Goal: Communication & Community: Share content

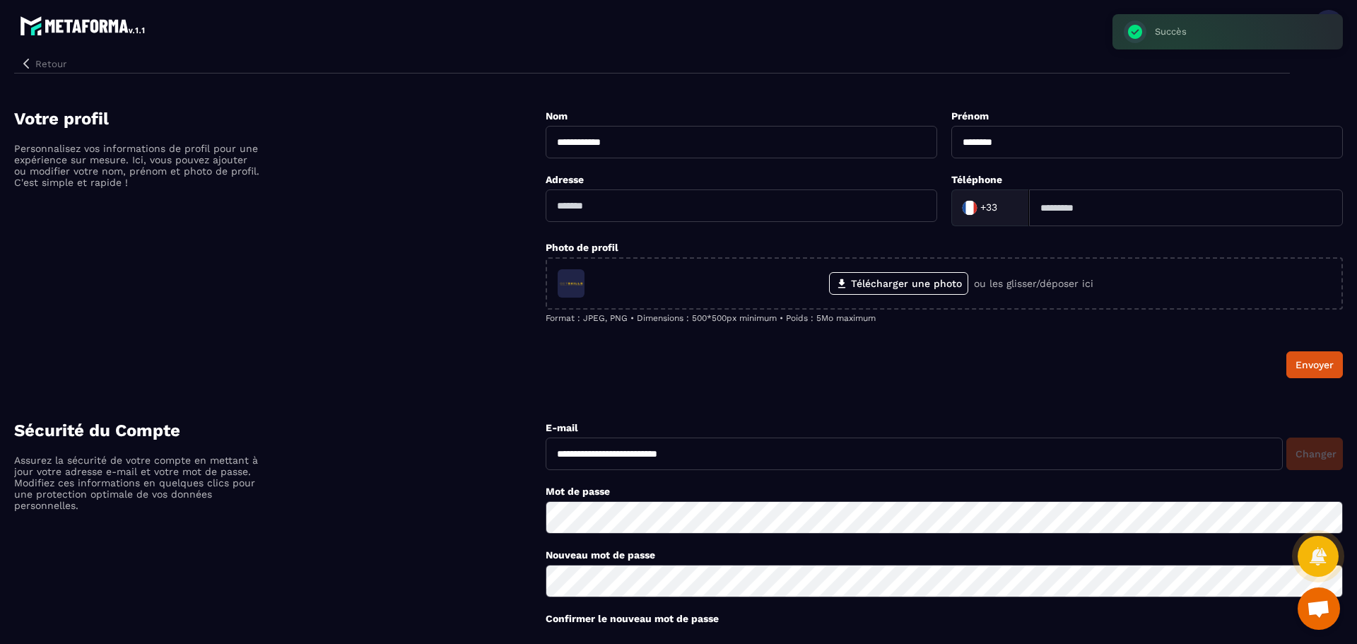
click at [46, 62] on button "Retour" at bounding box center [43, 63] width 58 height 18
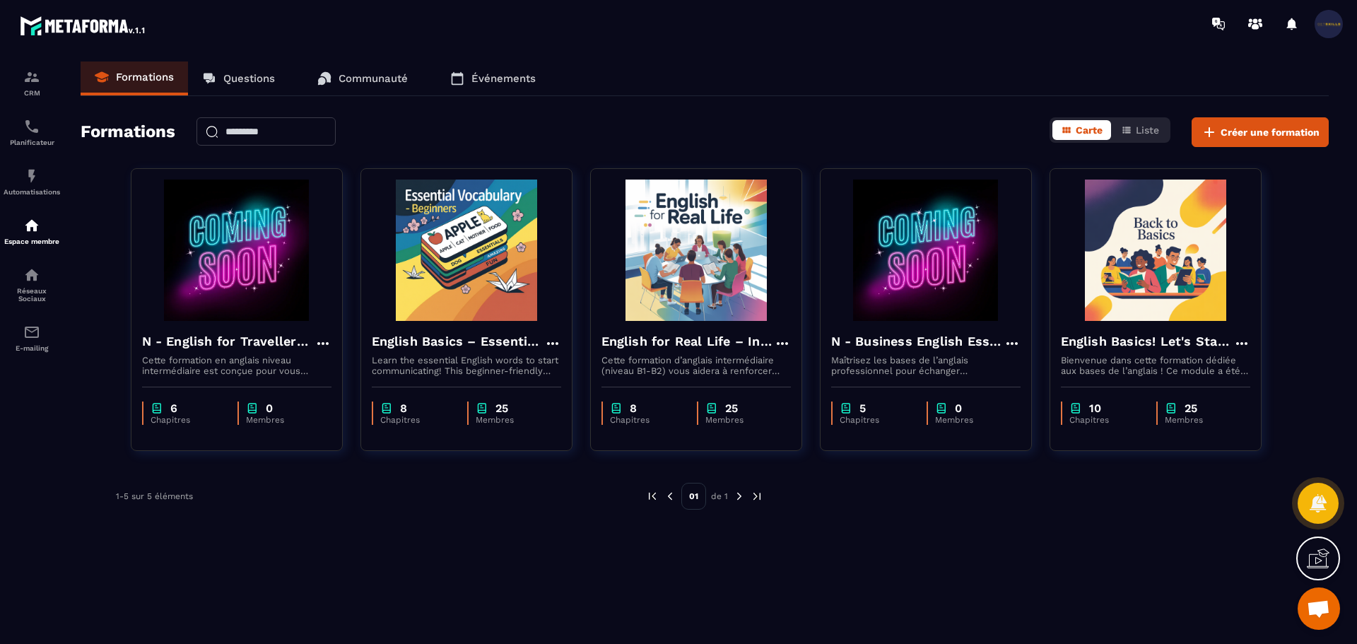
click at [347, 86] on link "Communauté" at bounding box center [362, 78] width 119 height 34
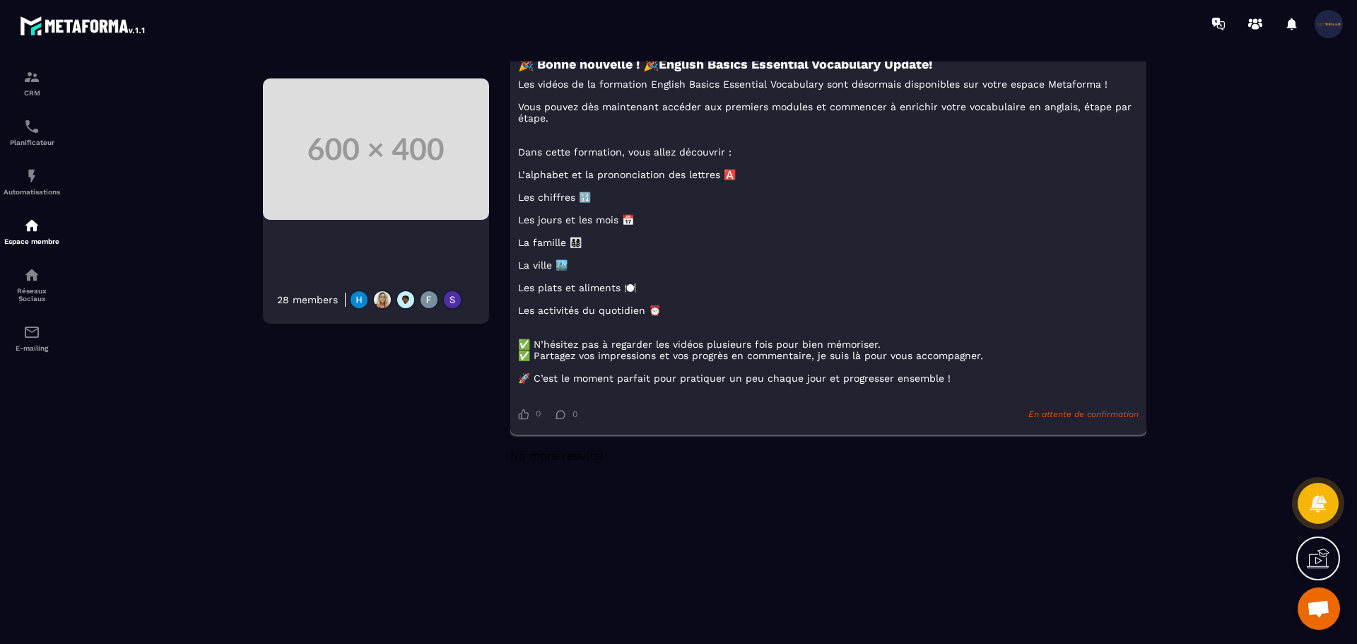
scroll to position [283, 0]
click at [953, 382] on p "Les vidéos de la formation English Basics Essential Vocabulary sont désormais d…" at bounding box center [828, 228] width 620 height 305
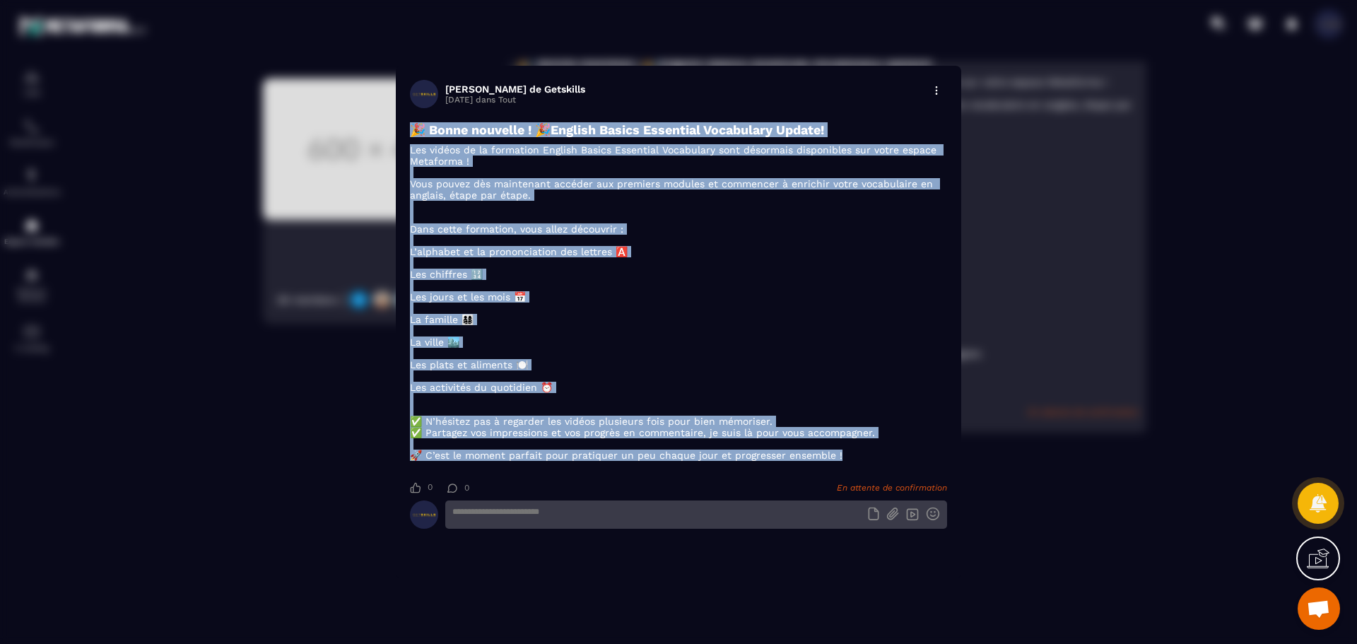
drag, startPoint x: 853, startPoint y: 465, endPoint x: 408, endPoint y: 124, distance: 560.0
click at [408, 124] on section "[PERSON_NAME] de Getskills [DATE] dans Tout 🎉 Bonne nouvelle ! 🎉English Basics …" at bounding box center [678, 322] width 565 height 512
copy div "🎉 Bonne nouvelle ! 🎉English Basics Essential Vocabulary Update! Les vidéos de l…"
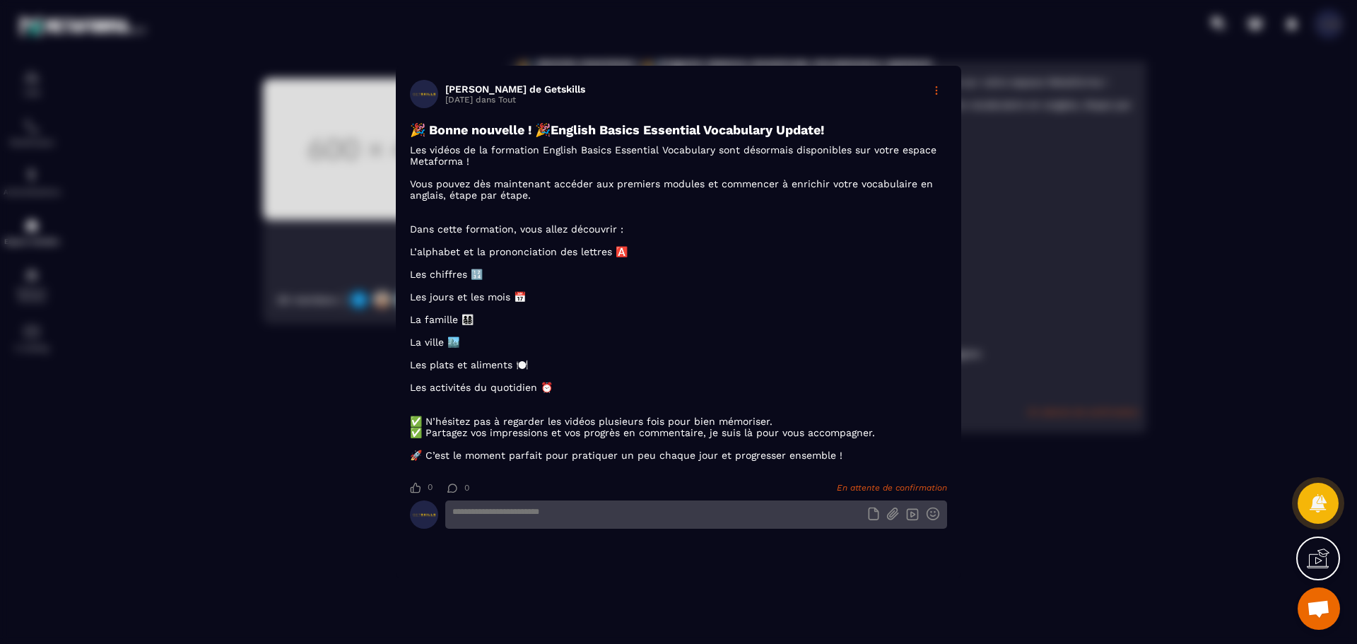
click at [938, 85] on div "Modal window" at bounding box center [936, 90] width 21 height 21
click at [844, 359] on div "Modal window" at bounding box center [678, 322] width 1357 height 644
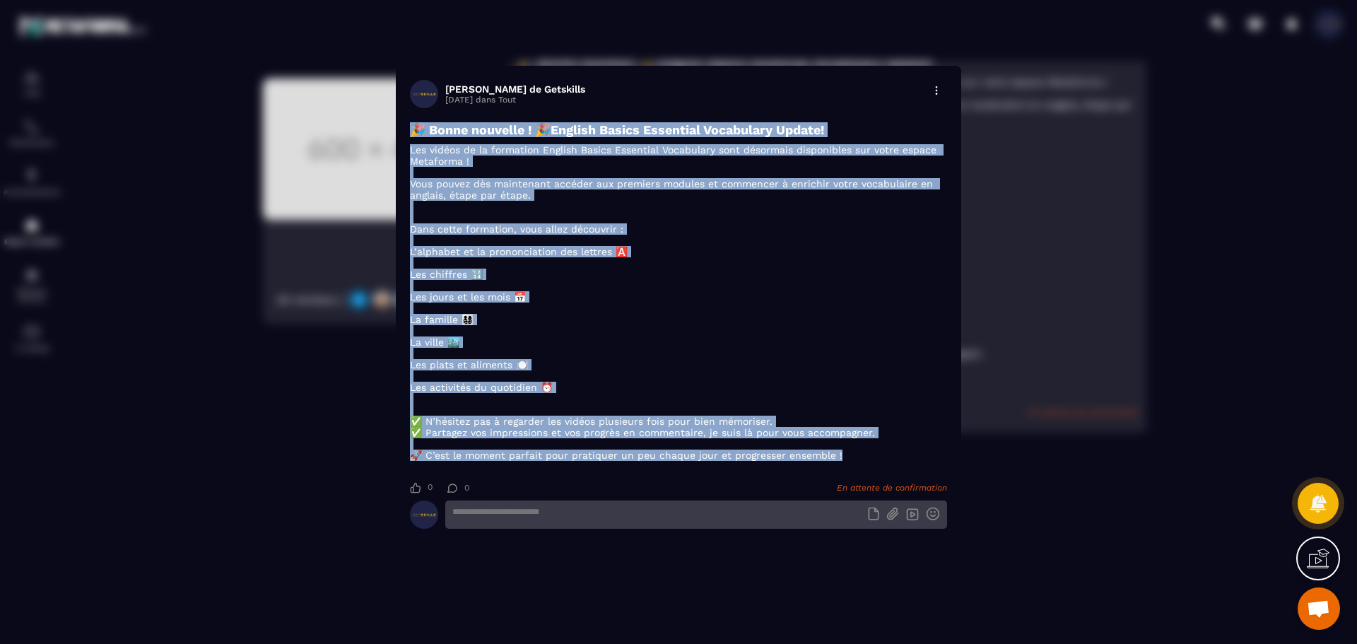
drag, startPoint x: 852, startPoint y: 463, endPoint x: 407, endPoint y: 122, distance: 560.0
click at [407, 122] on section "[PERSON_NAME] de Getskills [DATE] dans Tout 🎉 Bonne nouvelle ! 🎉English Basics …" at bounding box center [678, 322] width 565 height 512
copy div "🎉 Bonne nouvelle ! 🎉English Basics Essential Vocabulary Update! Les vidéos de l…"
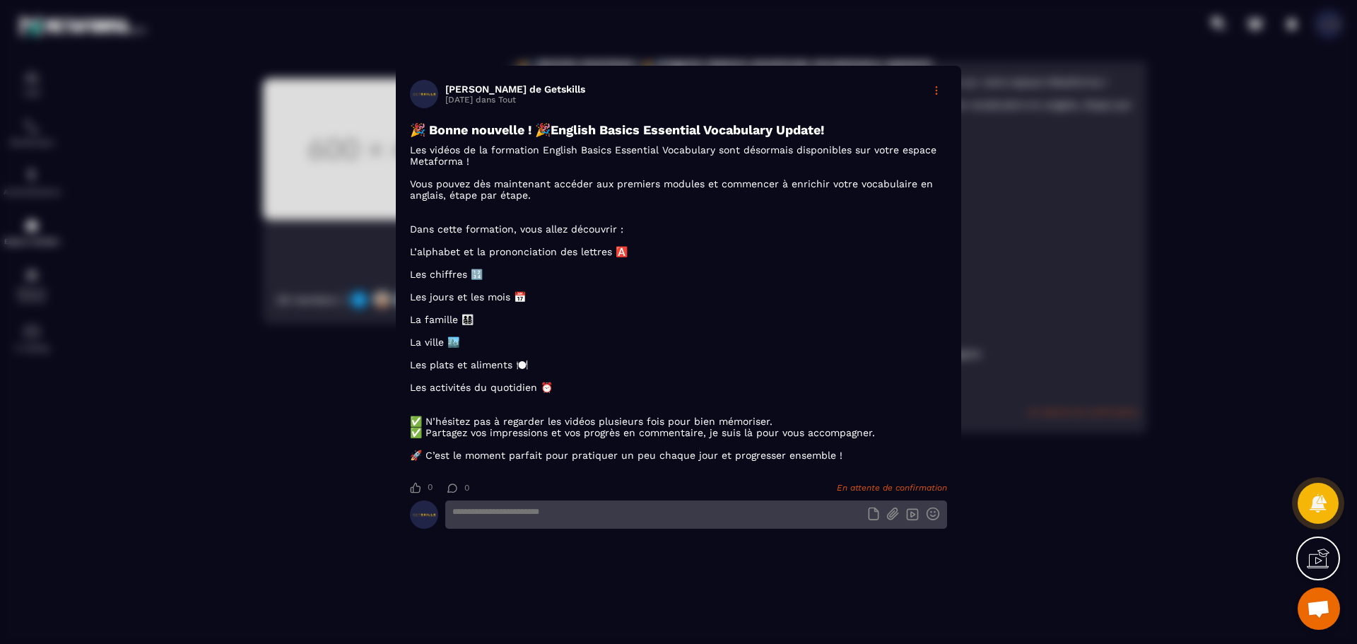
click at [936, 86] on icon "Modal window" at bounding box center [936, 90] width 3 height 8
click at [1061, 186] on div "Modal window" at bounding box center [678, 322] width 1357 height 644
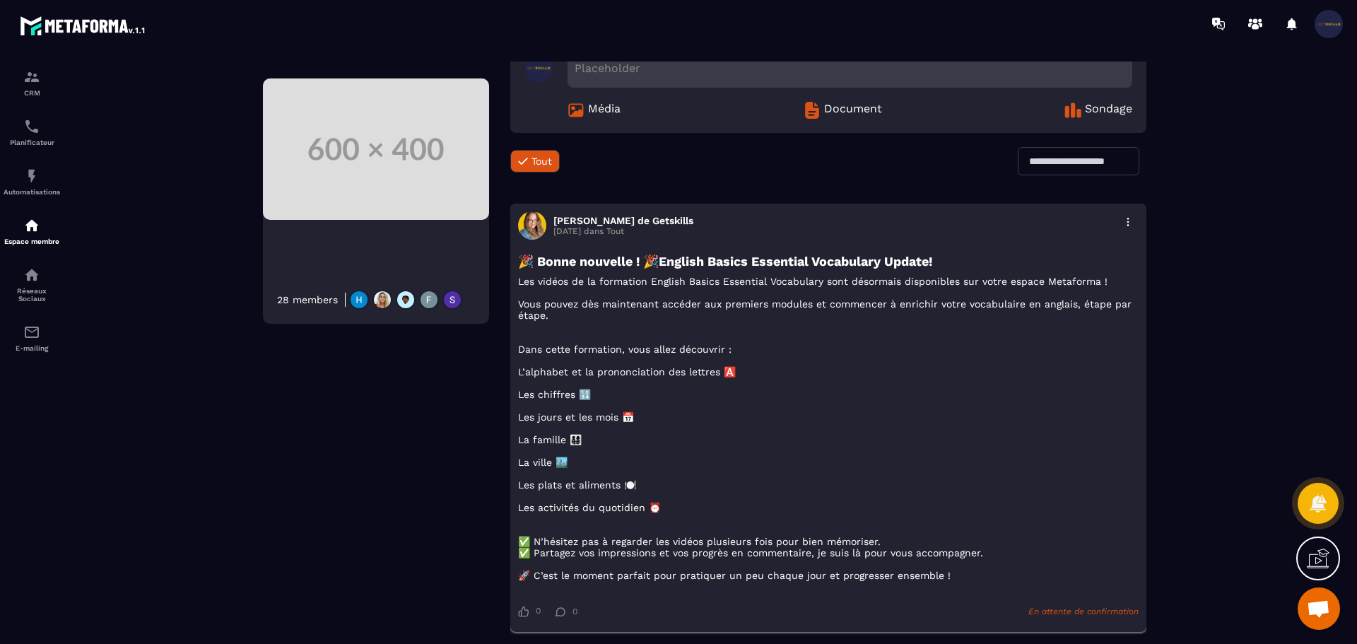
scroll to position [71, 0]
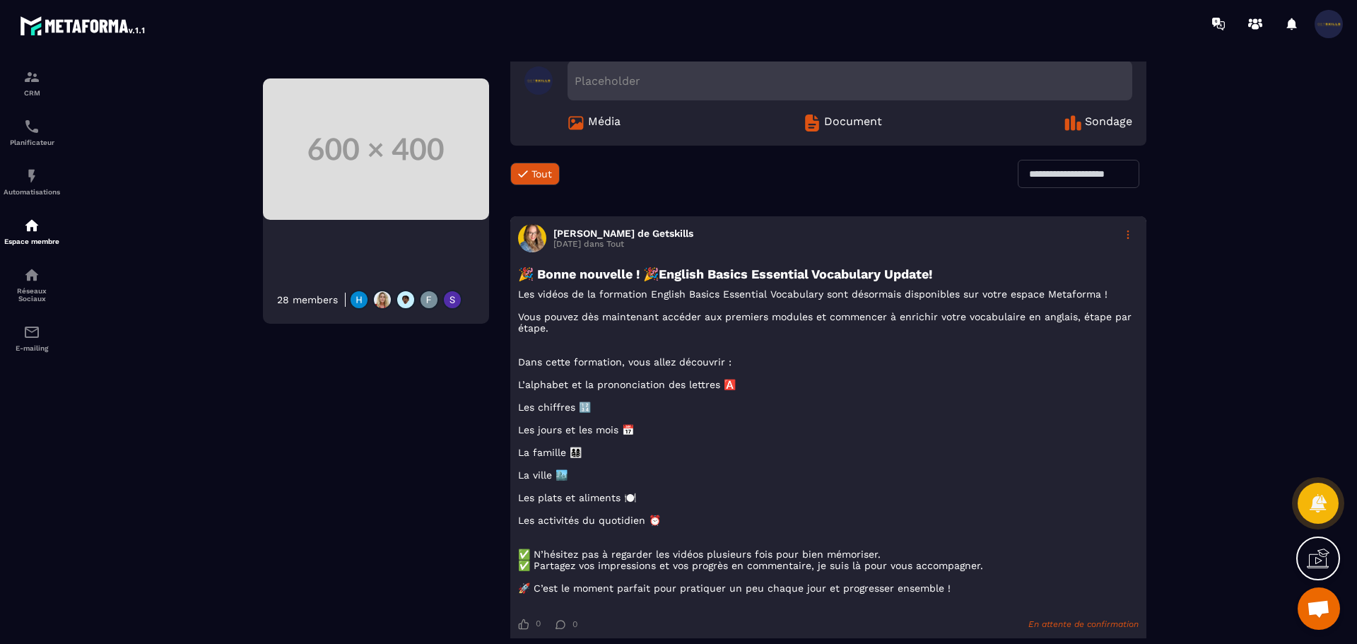
click at [1135, 239] on div at bounding box center [1127, 234] width 21 height 21
click at [1099, 287] on div "Supprimer" at bounding box center [1095, 294] width 86 height 28
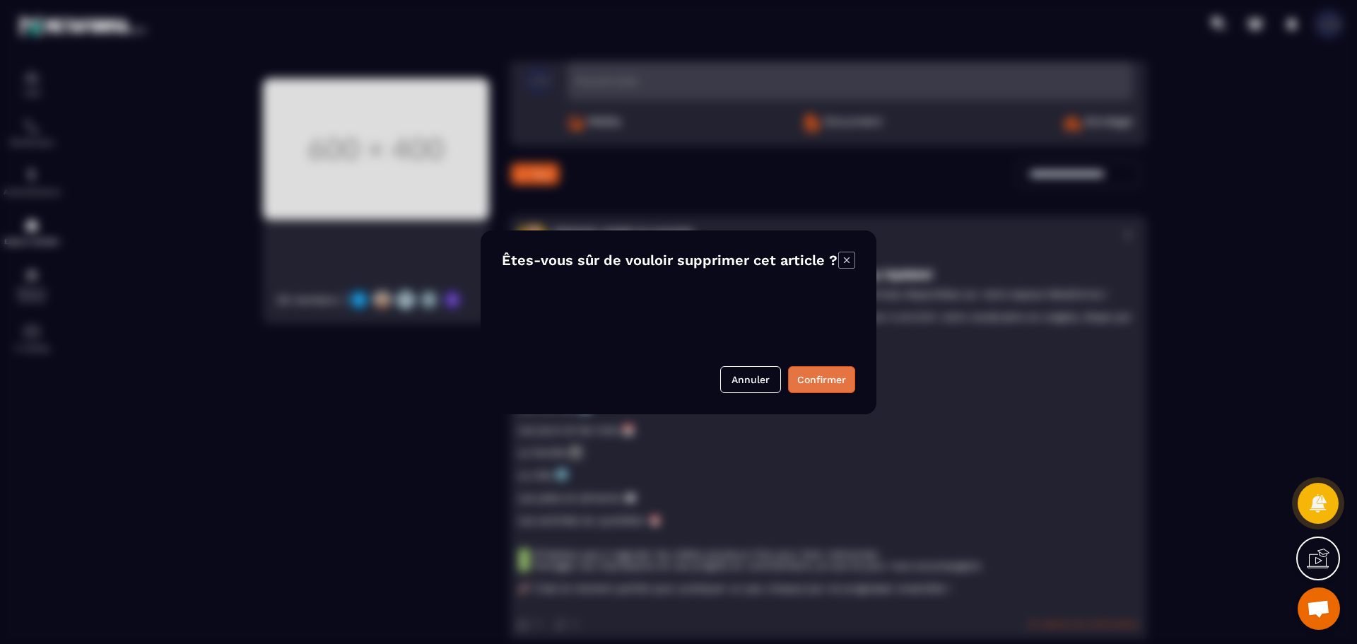
click at [827, 376] on button "Confirmer" at bounding box center [821, 379] width 67 height 27
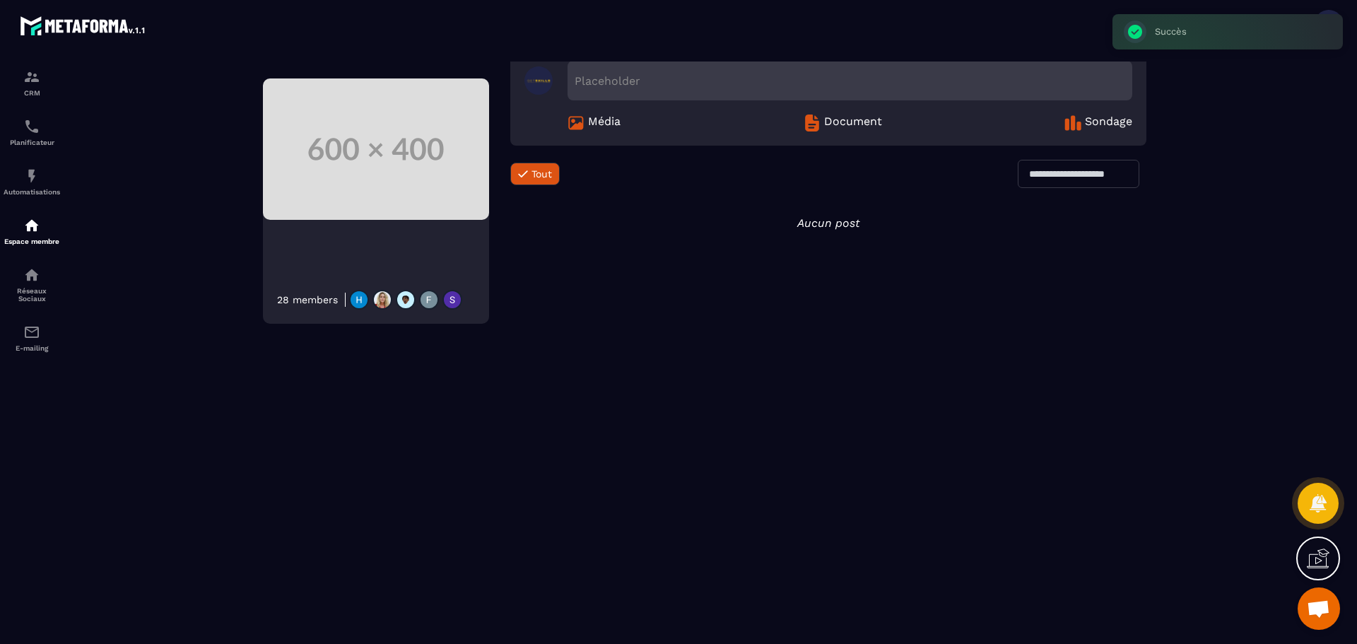
click at [670, 74] on div "Placeholder" at bounding box center [849, 81] width 565 height 40
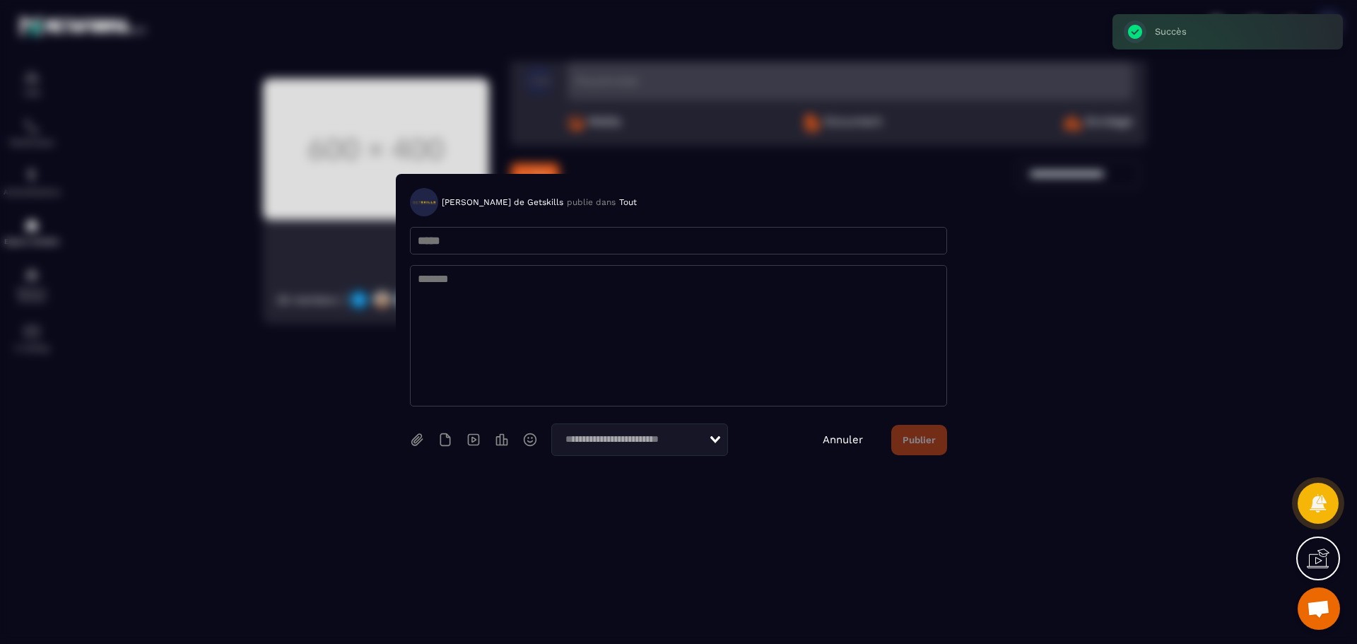
click at [625, 289] on textarea "Modal window" at bounding box center [678, 335] width 537 height 141
paste textarea "**********"
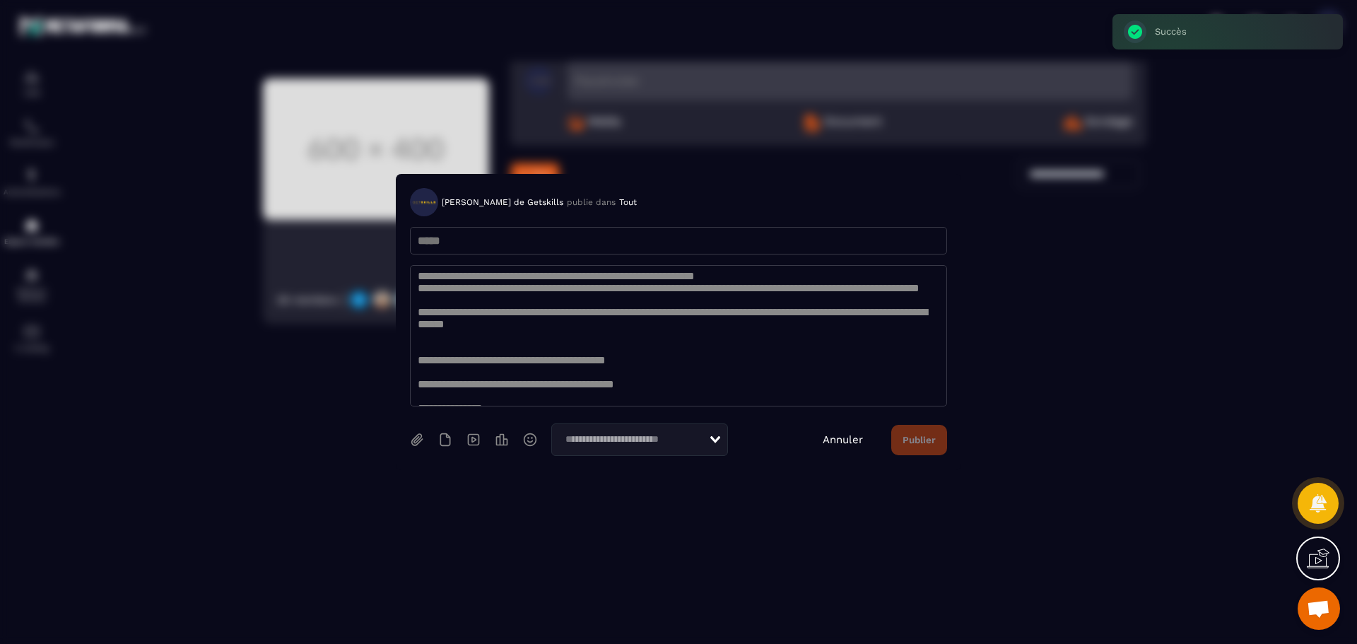
scroll to position [0, 0]
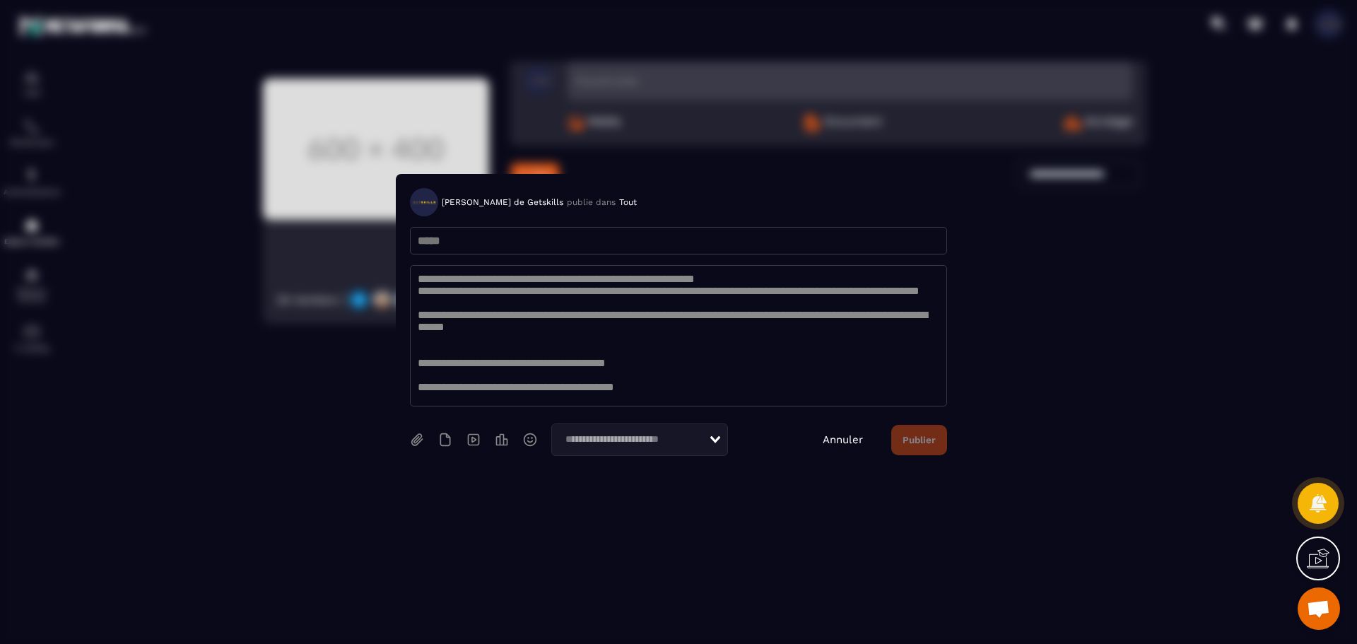
drag, startPoint x: 796, startPoint y: 278, endPoint x: 377, endPoint y: 288, distance: 419.9
click at [377, 288] on div "**********" at bounding box center [678, 322] width 1357 height 644
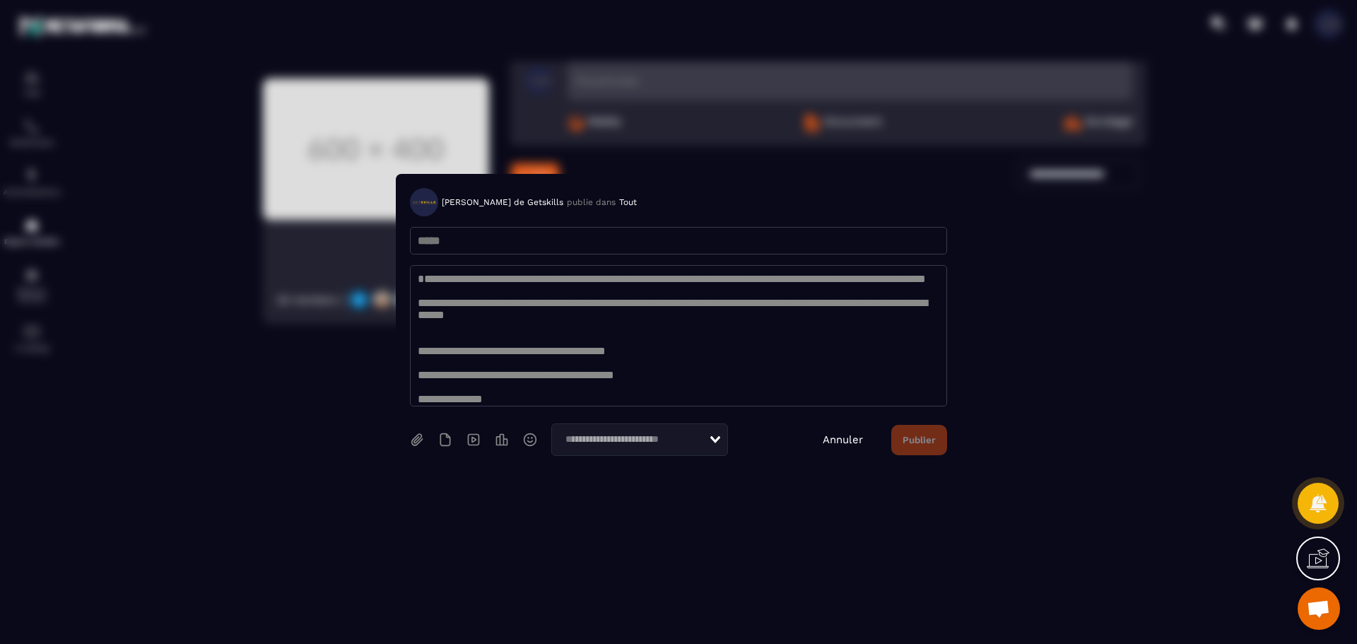
type textarea "**********"
click at [459, 240] on input "Modal window" at bounding box center [678, 241] width 537 height 28
paste input "**********"
type input "**********"
click at [416, 295] on textarea "**********" at bounding box center [678, 335] width 537 height 141
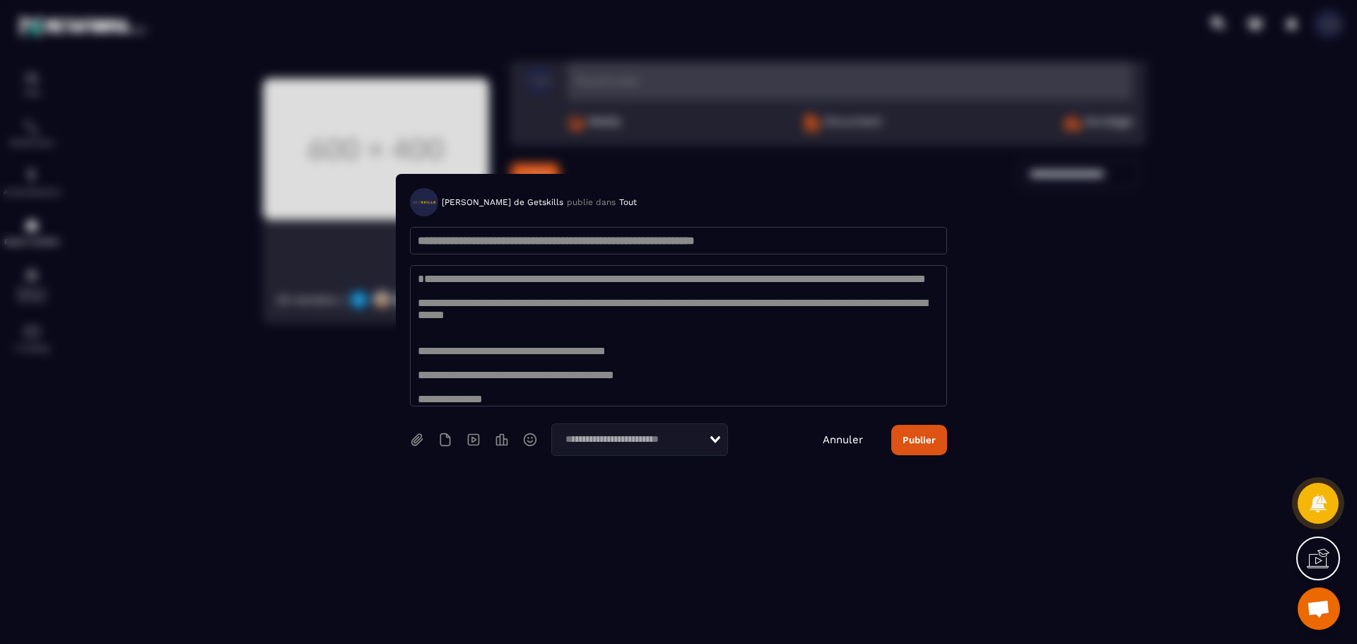
click at [930, 437] on button "Publier" at bounding box center [919, 440] width 56 height 30
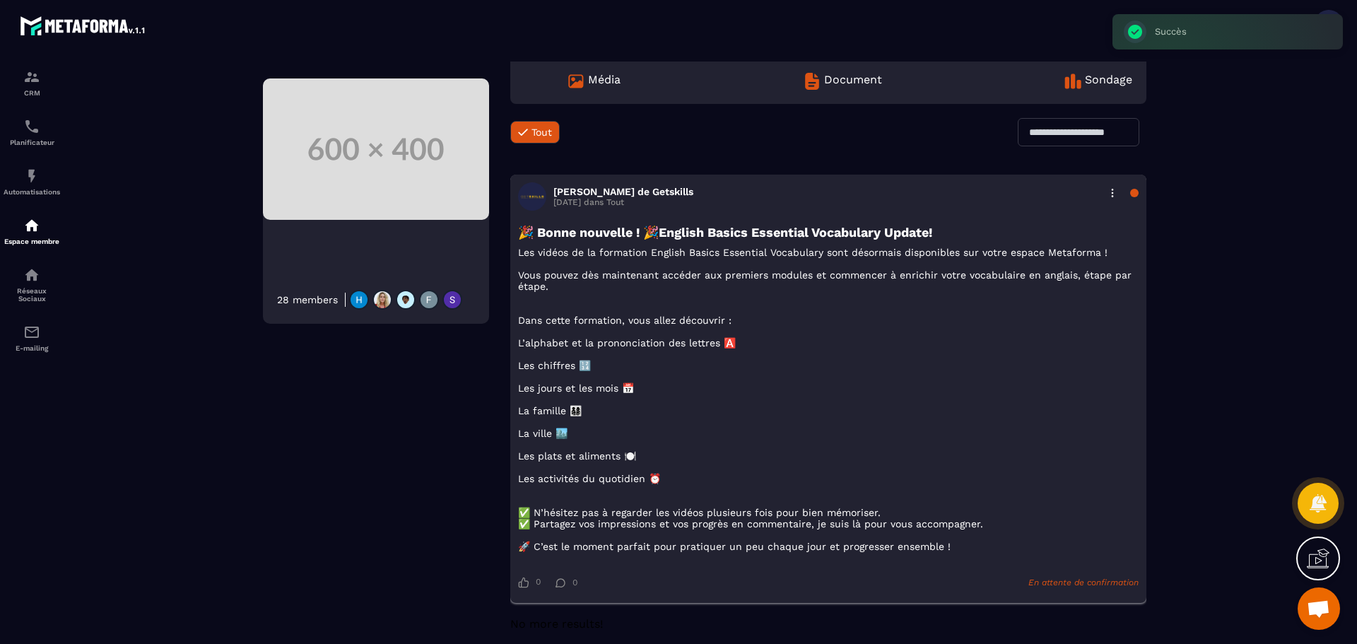
scroll to position [95, 0]
